Goal: Transaction & Acquisition: Purchase product/service

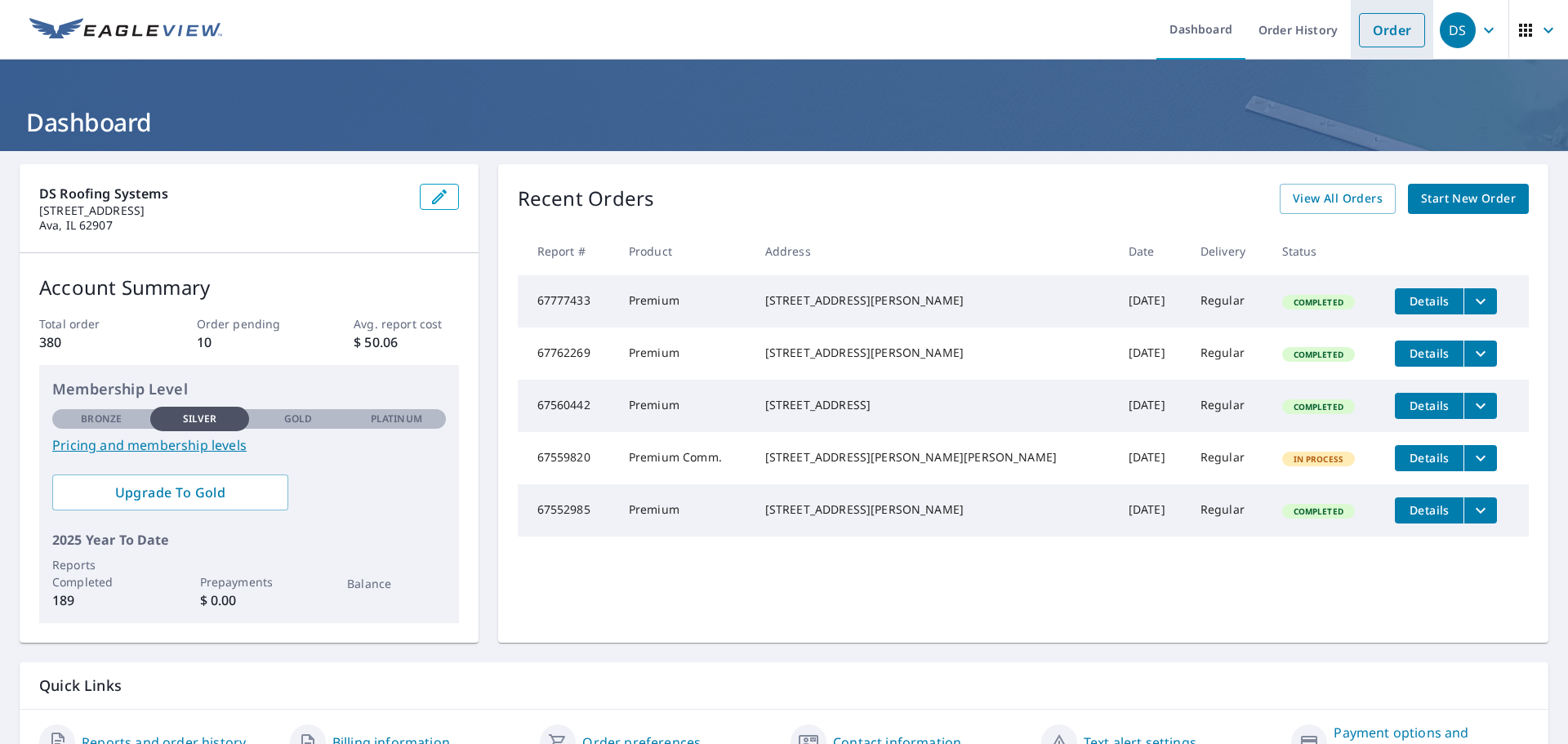
click at [1373, 39] on link "Order" at bounding box center [1392, 30] width 66 height 34
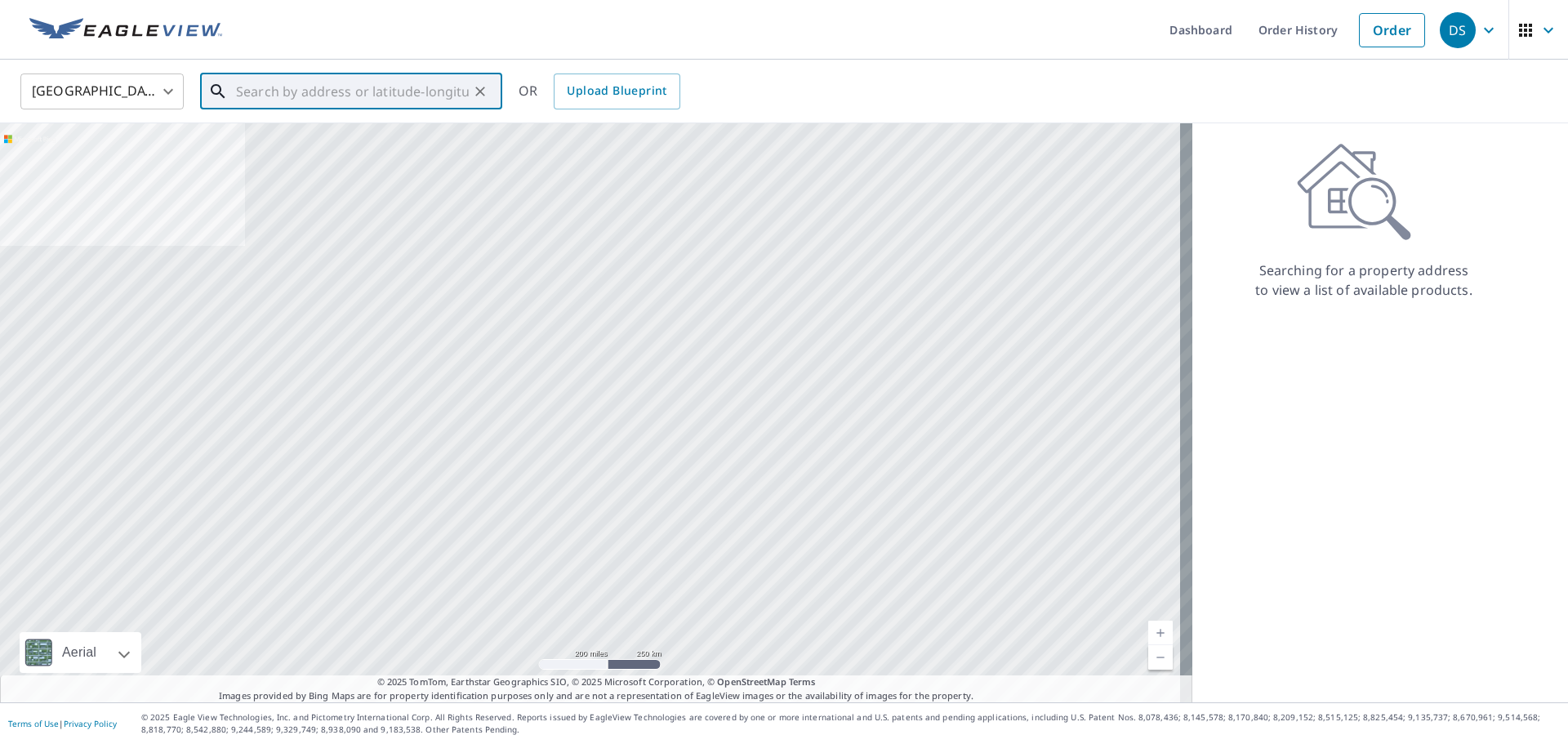
click at [270, 85] on input "text" at bounding box center [352, 91] width 232 height 46
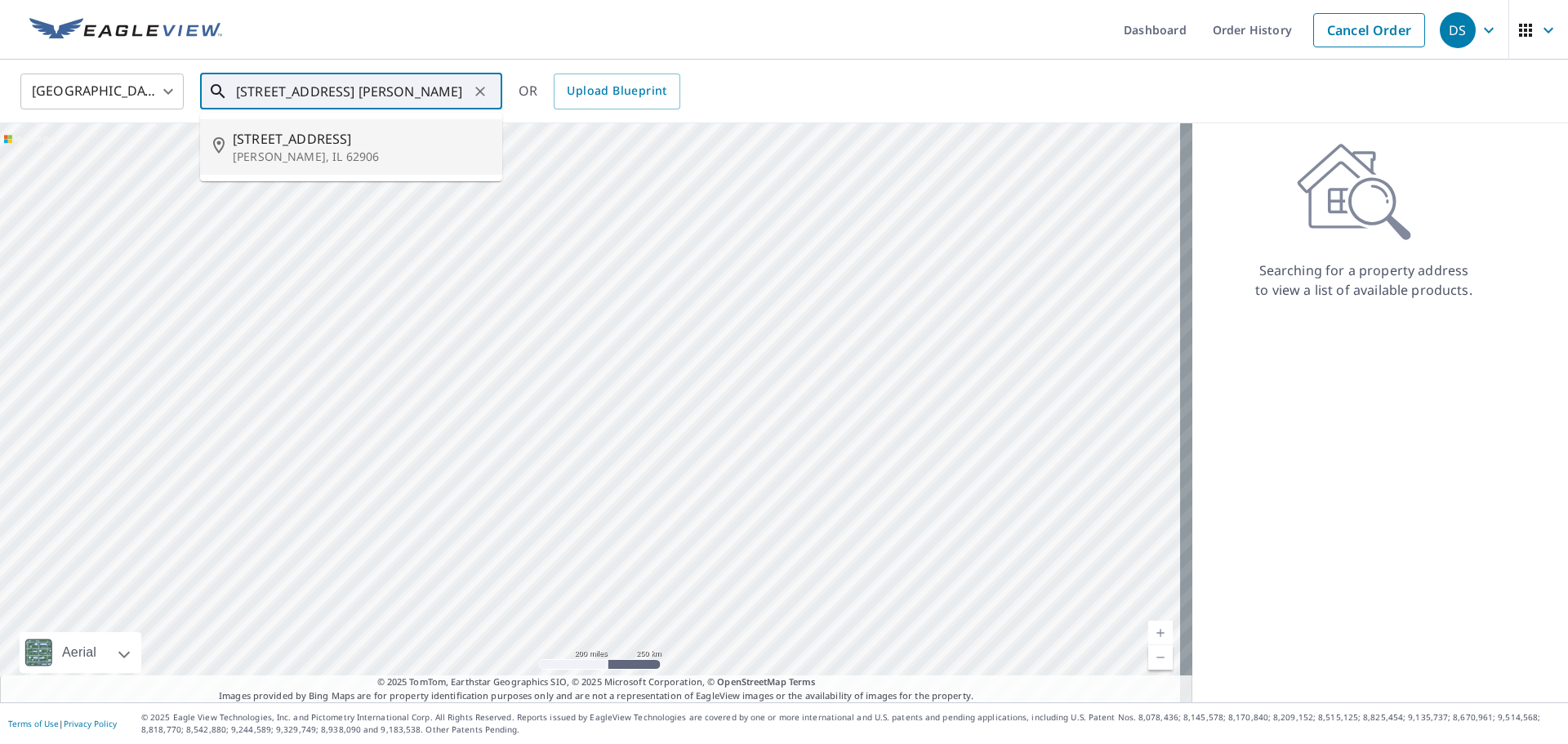
click at [305, 157] on p "[PERSON_NAME], IL 62906" at bounding box center [361, 156] width 257 height 16
type input "[STREET_ADDRESS][PERSON_NAME]"
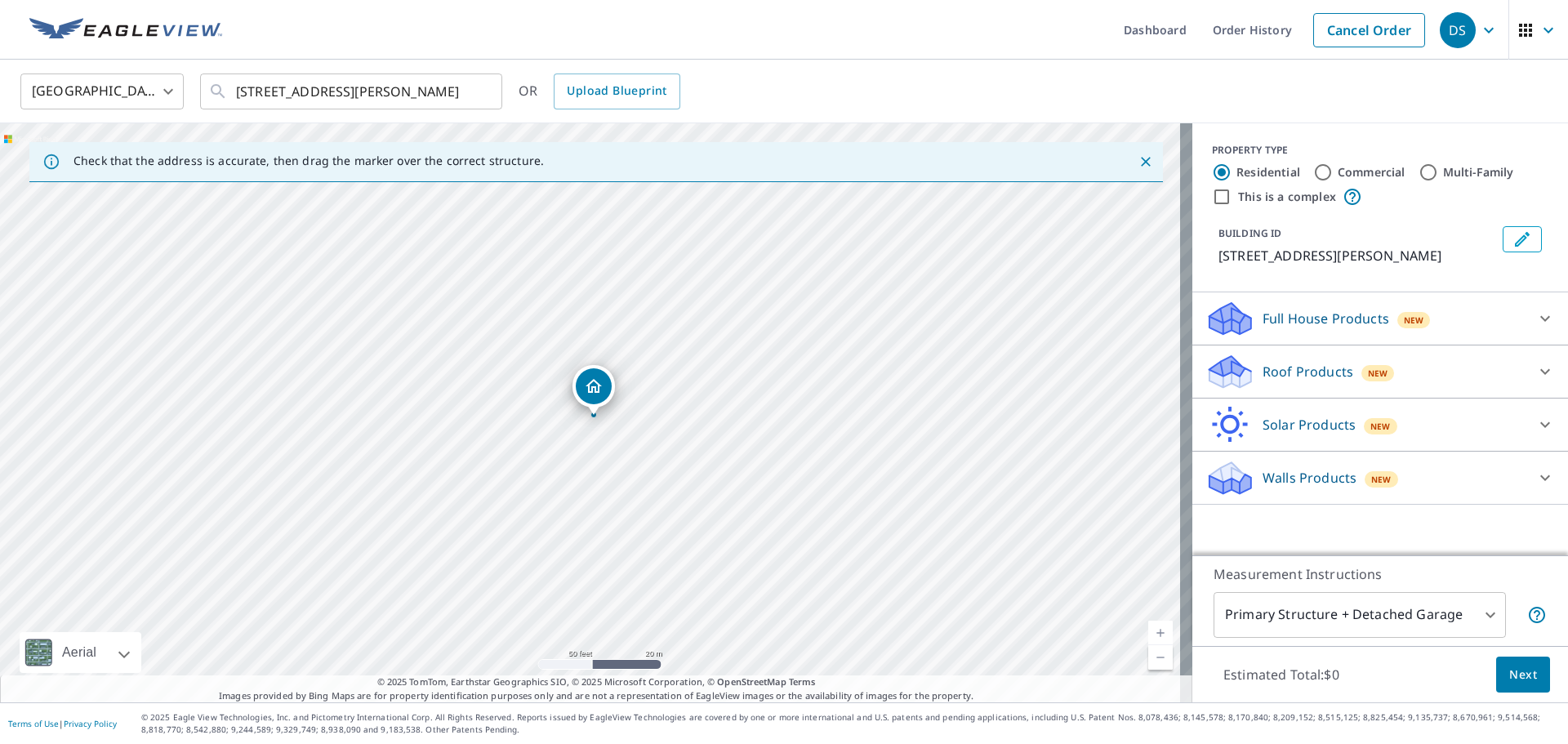
click at [1451, 350] on div "Roof Products New Premium $27.5 - $81.25 QuickSquares™ $18 Gutter $13.75 Bid Pe…" at bounding box center [1381, 372] width 376 height 53
click at [1445, 374] on div "Roof Products New" at bounding box center [1366, 372] width 320 height 39
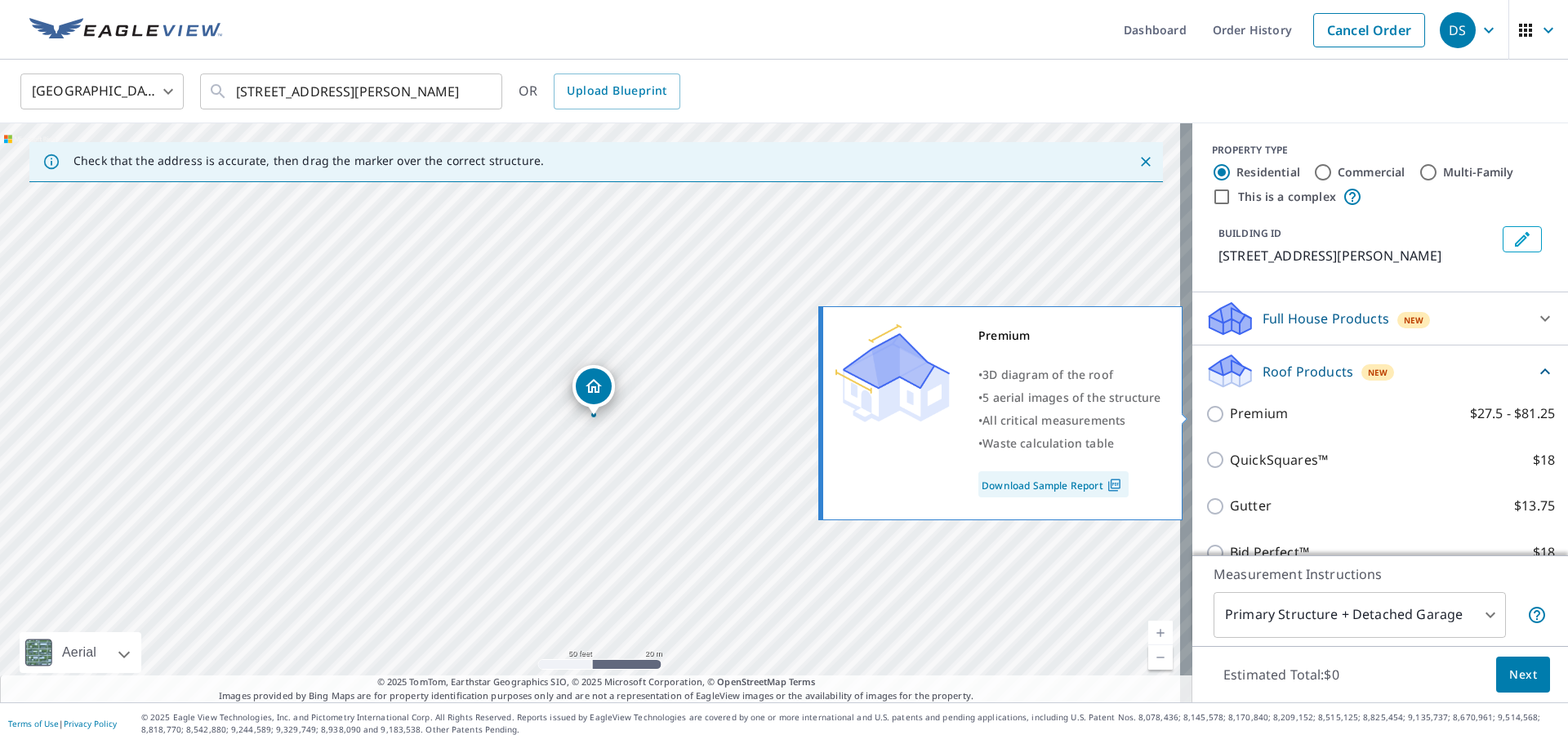
click at [1208, 418] on input "Premium $27.5 - $81.25" at bounding box center [1217, 414] width 24 height 19
checkbox input "true"
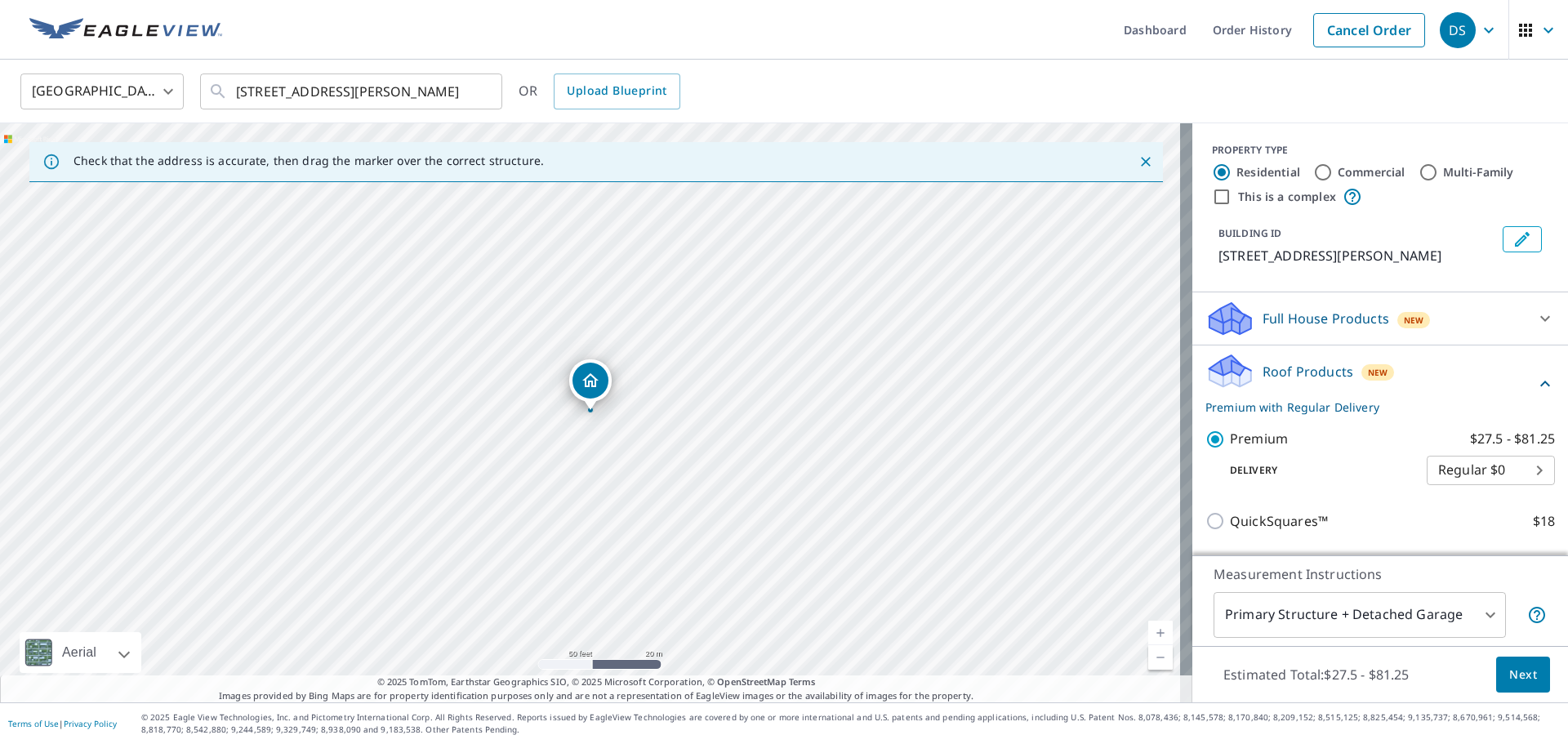
click at [1512, 670] on span "Next" at bounding box center [1523, 675] width 28 height 20
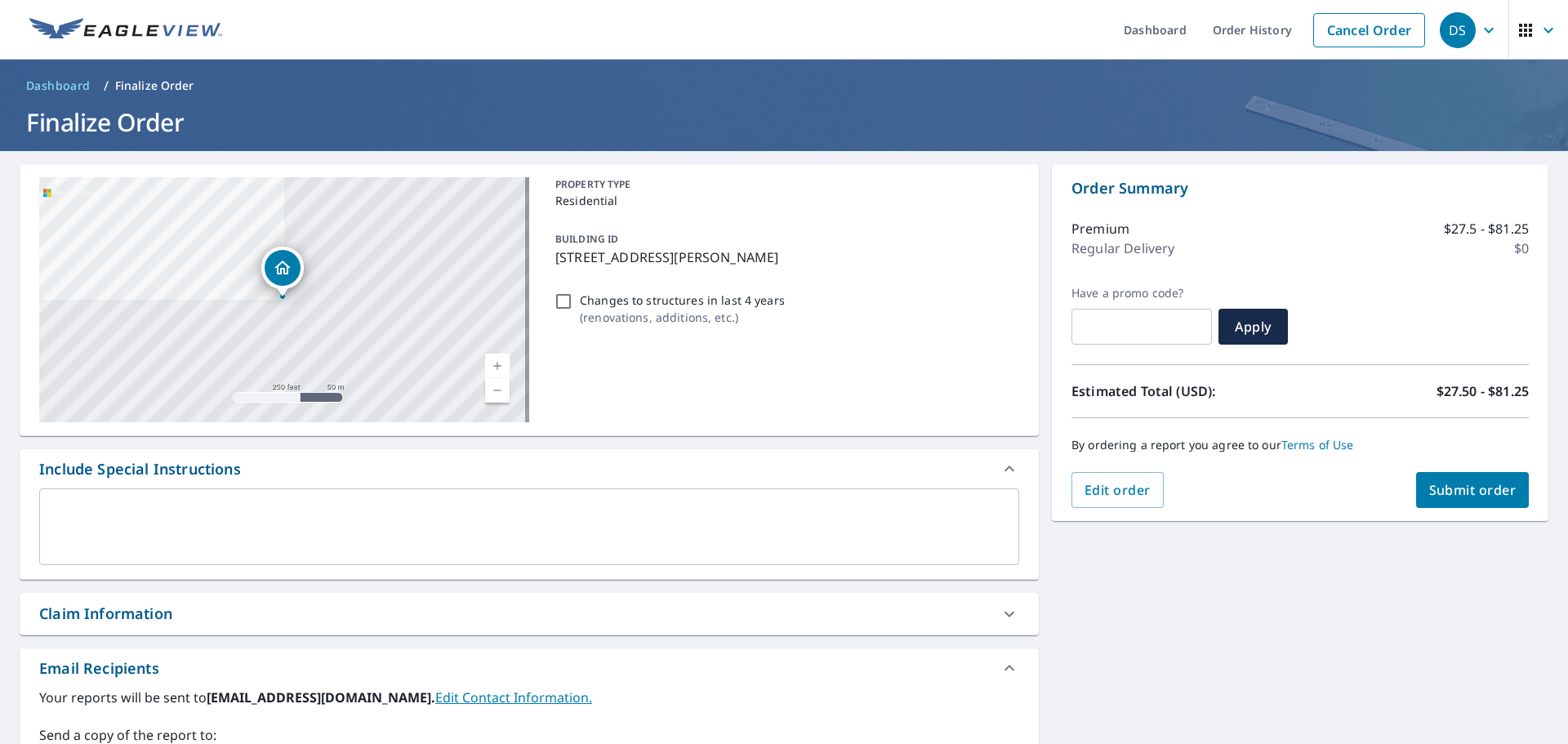
scroll to position [284, 0]
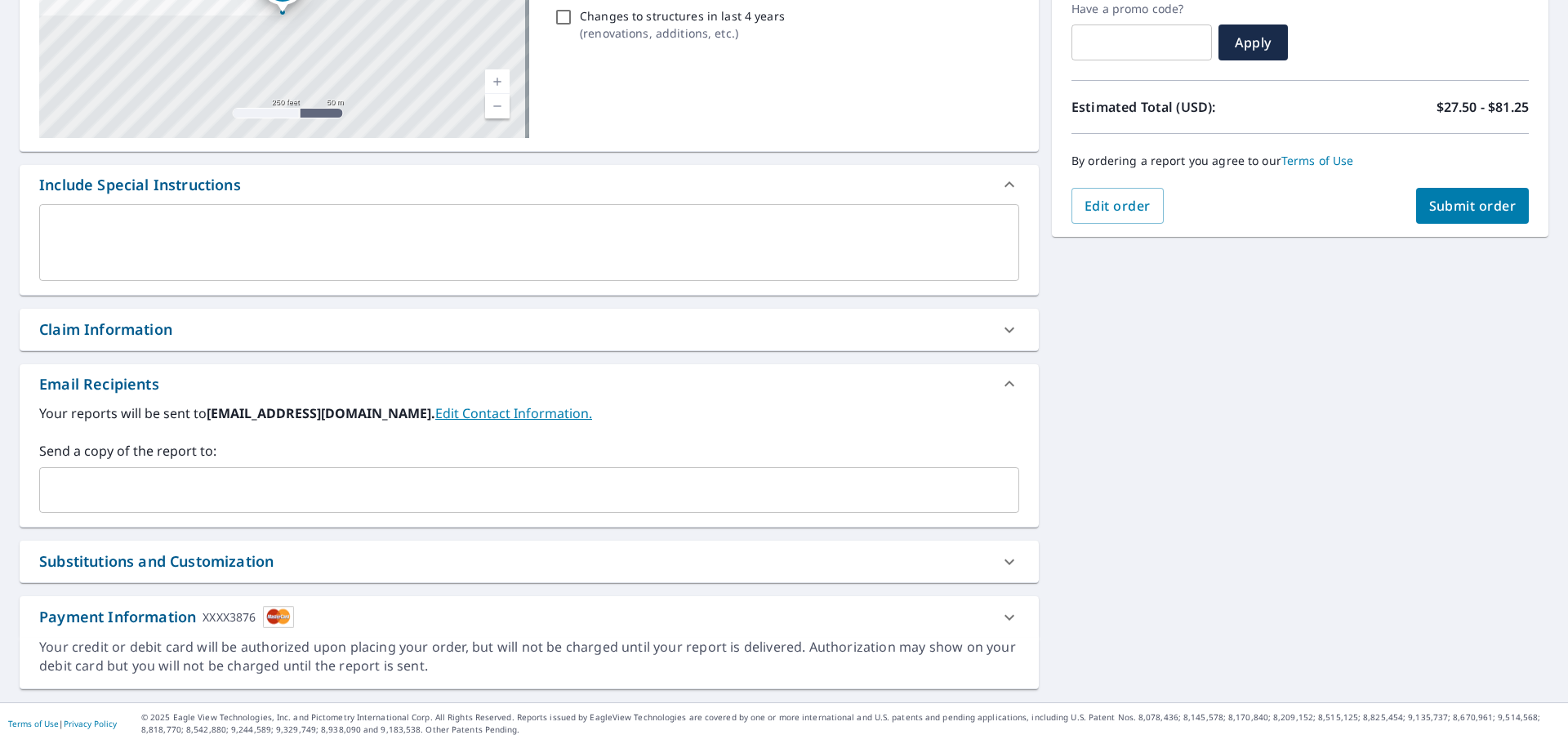
click at [222, 497] on input "text" at bounding box center [517, 490] width 941 height 31
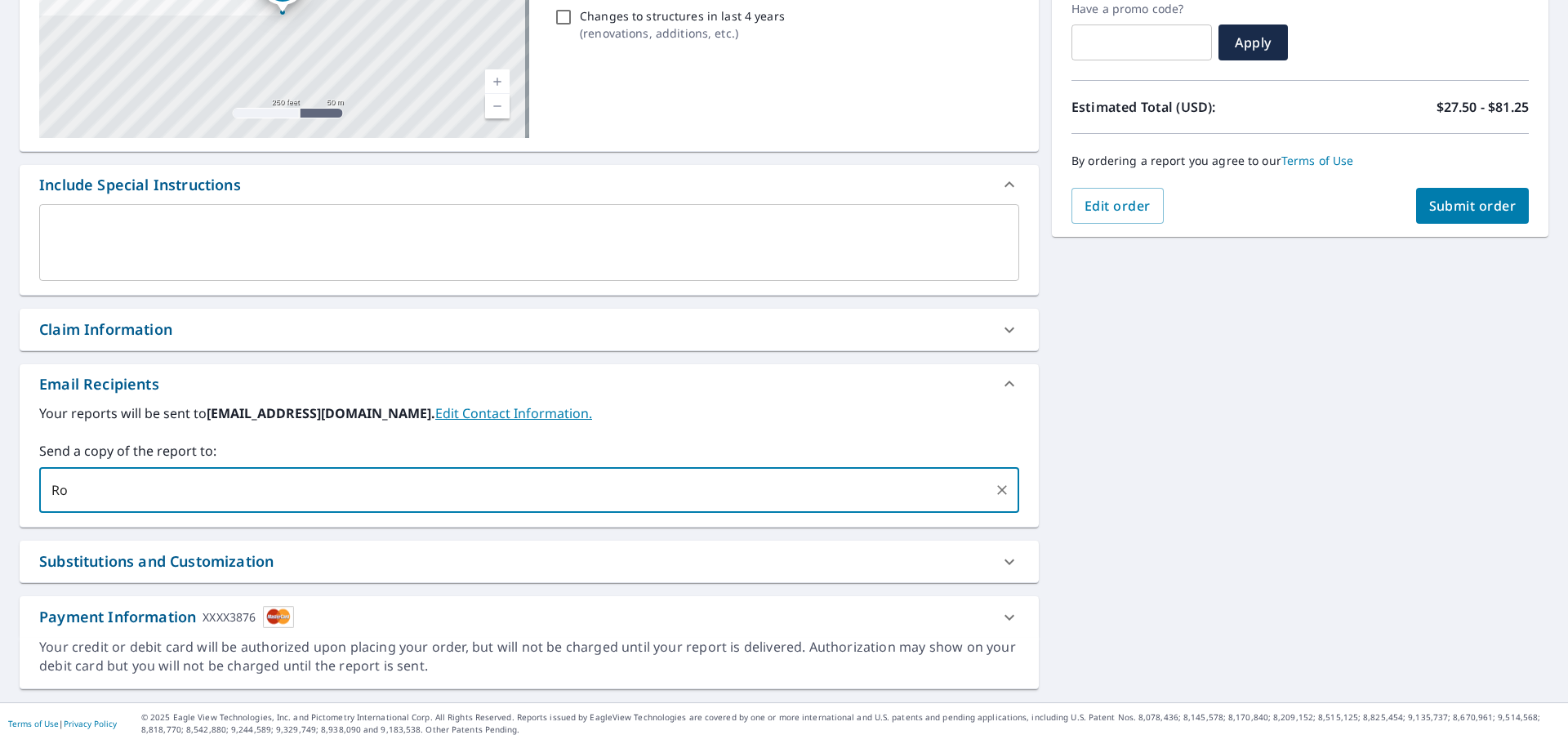
type input "R"
type input "[EMAIL_ADDRESS][DOMAIN_NAME]"
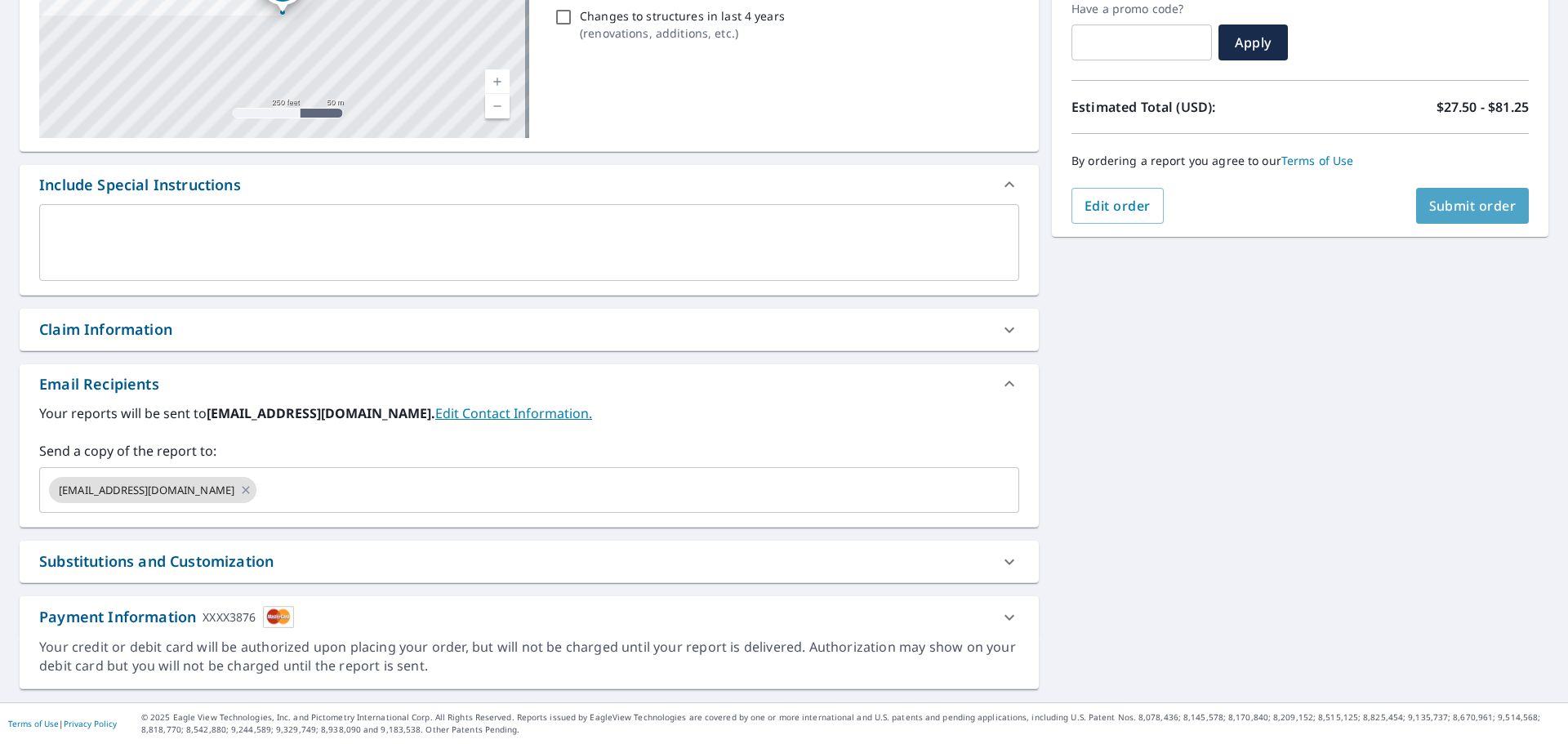
click at [1435, 208] on span "Submit order" at bounding box center [1473, 206] width 87 height 18
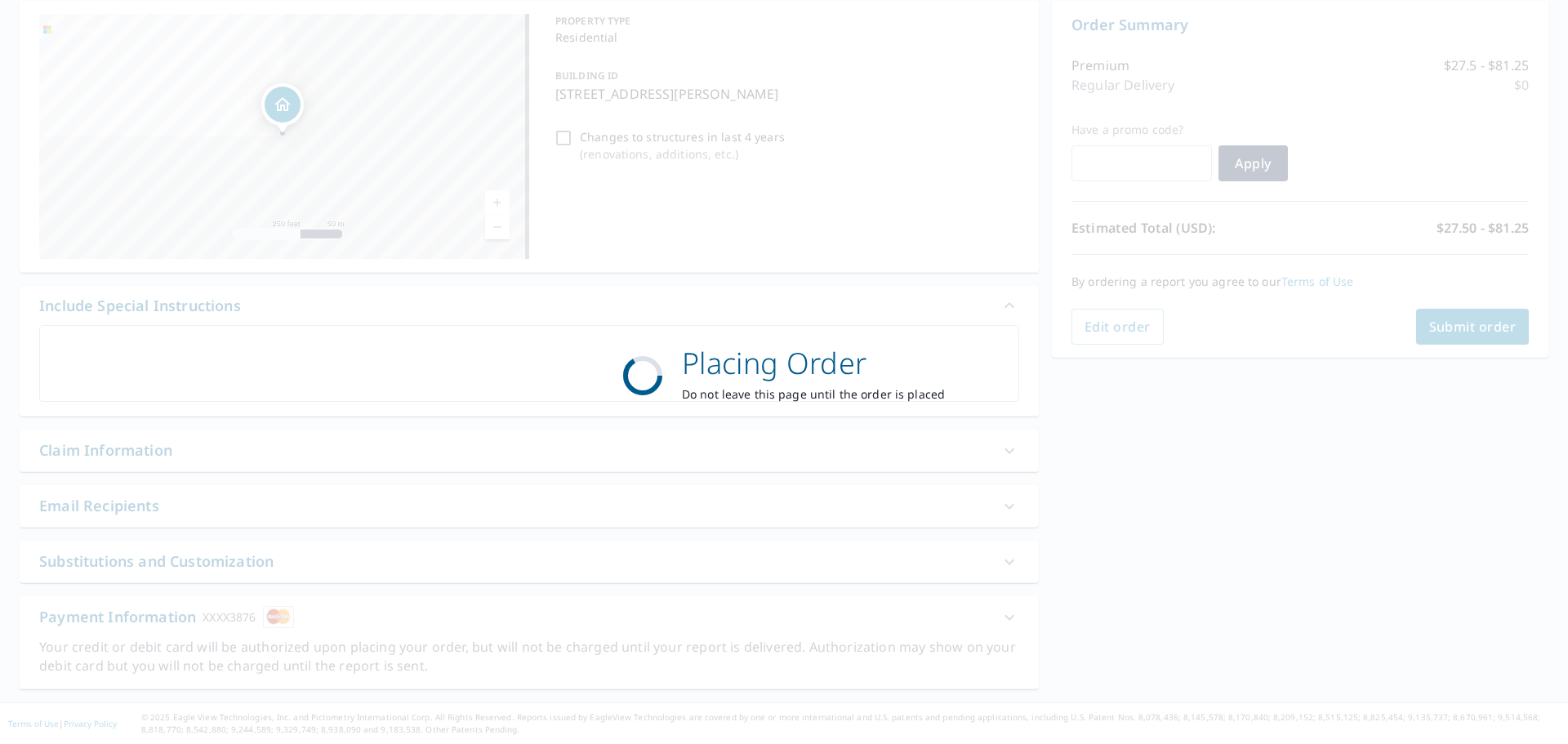
scroll to position [164, 0]
